Goal: Transaction & Acquisition: Purchase product/service

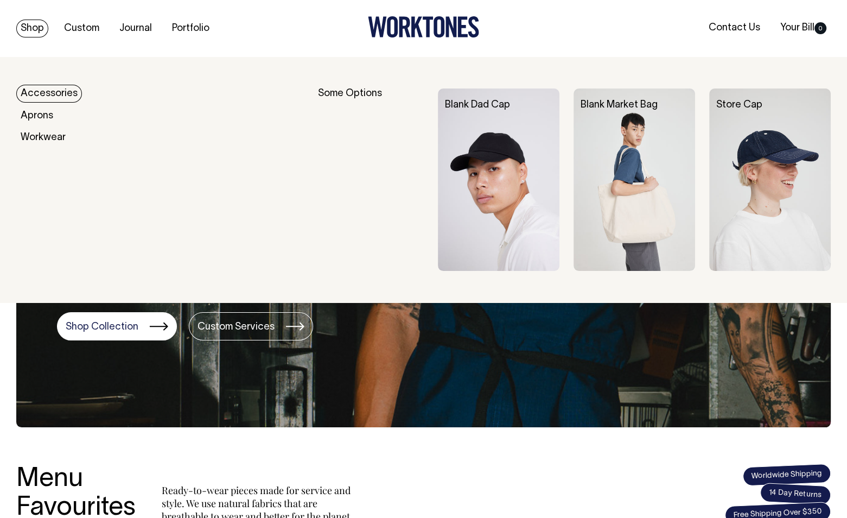
click at [30, 31] on link "Shop" at bounding box center [32, 29] width 32 height 18
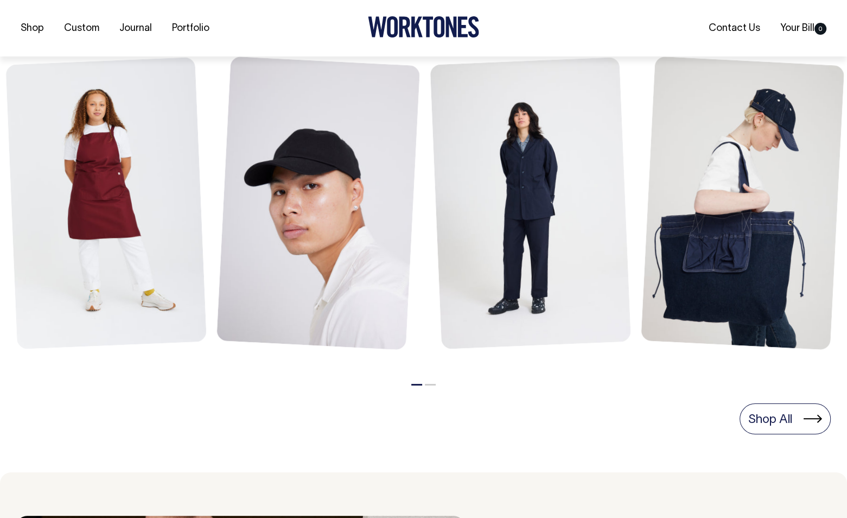
scroll to position [489, 0]
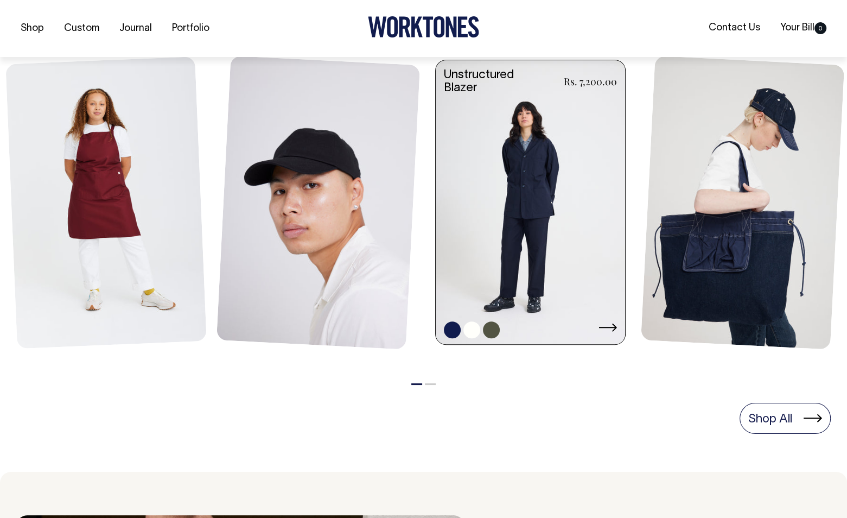
click at [542, 207] on link at bounding box center [530, 203] width 189 height 287
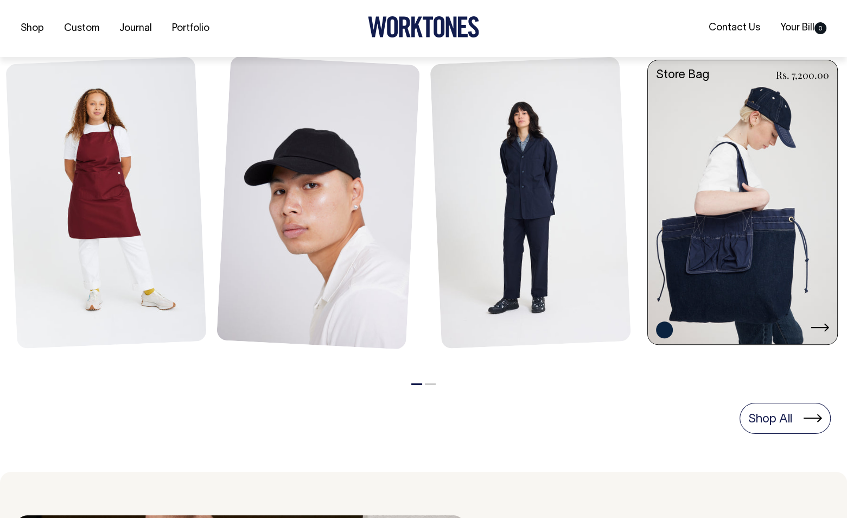
click at [697, 244] on link at bounding box center [742, 203] width 189 height 287
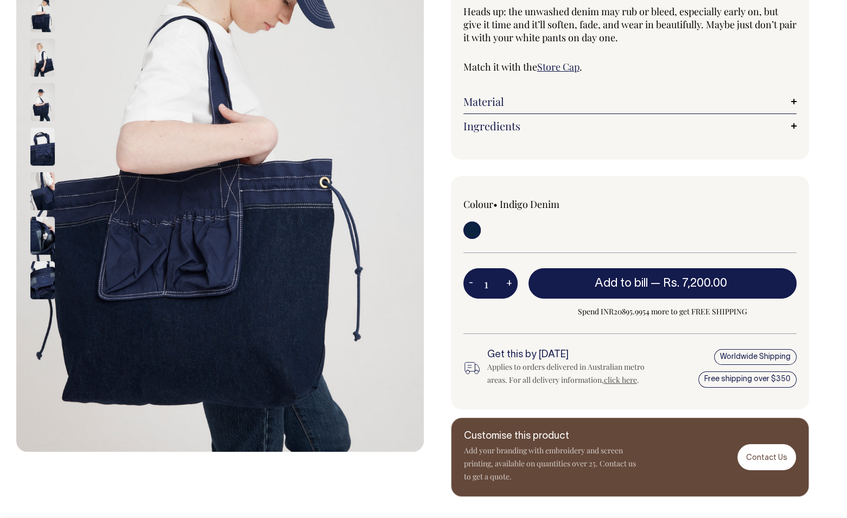
scroll to position [217, 0]
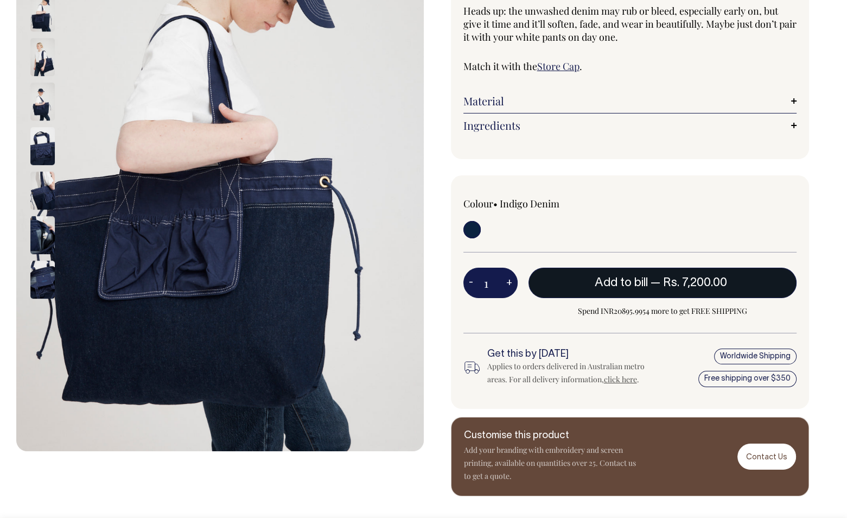
click at [699, 286] on span "Rs. 7,200.00" at bounding box center [695, 282] width 64 height 11
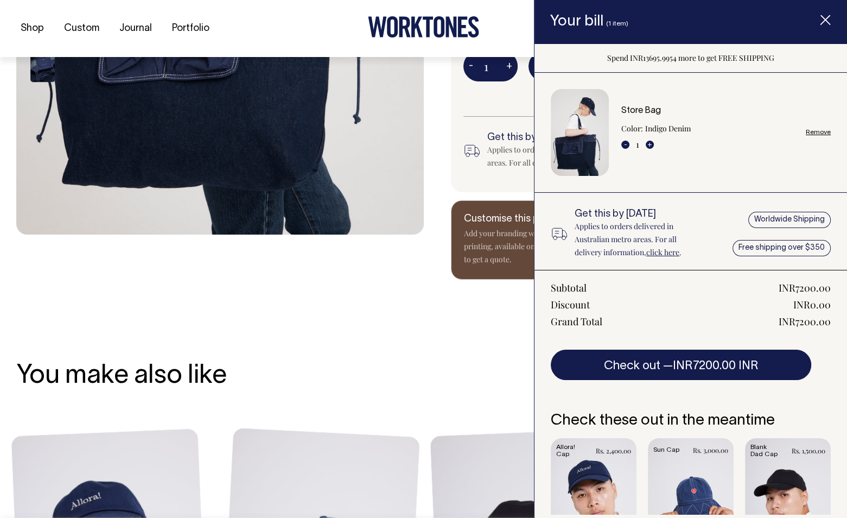
scroll to position [434, 0]
click at [825, 14] on span "Item added to your cart" at bounding box center [825, 22] width 43 height 46
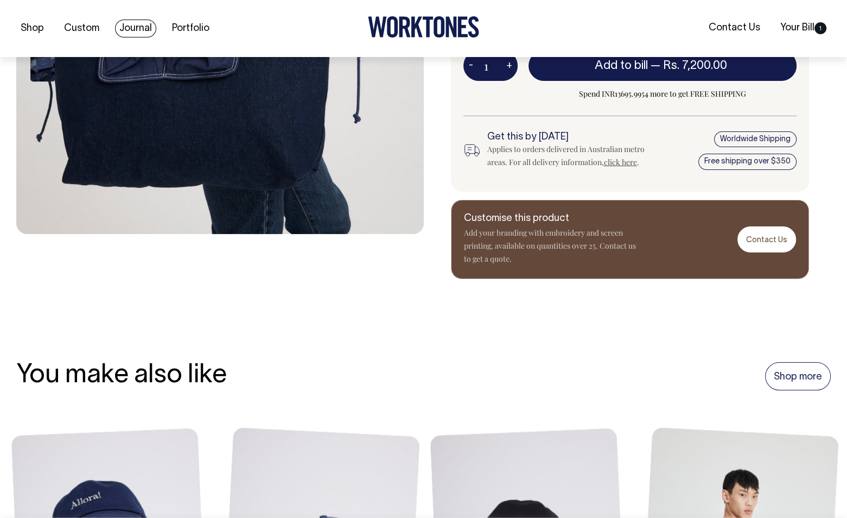
click at [121, 22] on link "Journal" at bounding box center [135, 29] width 41 height 18
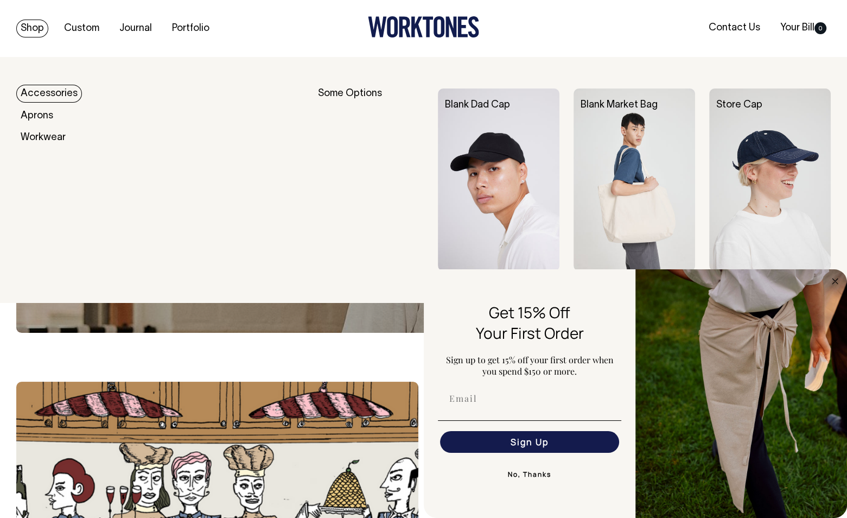
click at [28, 26] on link "Shop" at bounding box center [32, 29] width 32 height 18
